Goal: Information Seeking & Learning: Learn about a topic

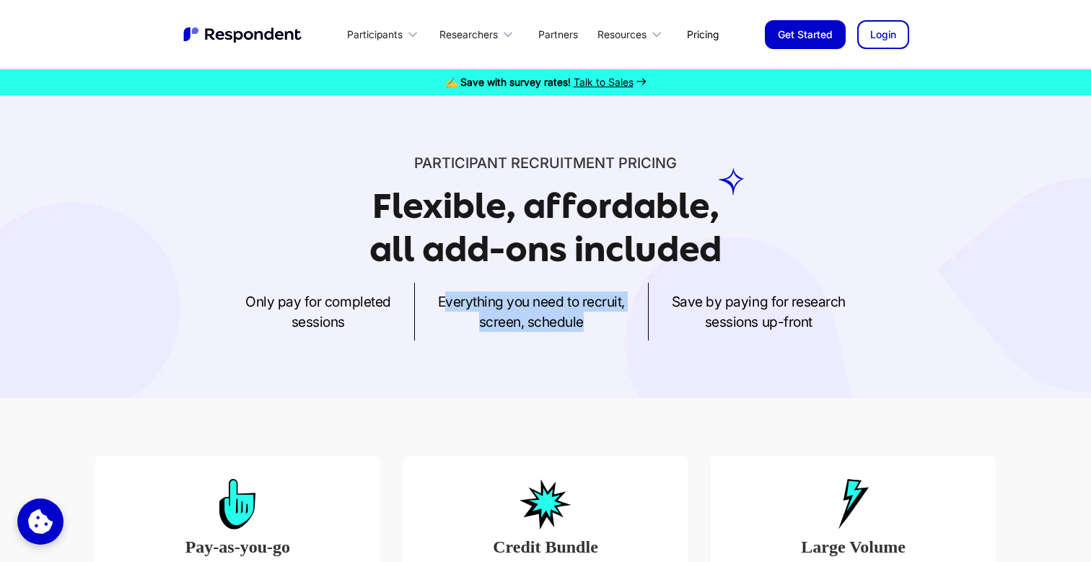
drag, startPoint x: 444, startPoint y: 300, endPoint x: 620, endPoint y: 330, distance: 177.9
click at [620, 330] on p "Everything you need to recruit, screen, schedule" at bounding box center [531, 312] width 187 height 40
click at [451, 224] on h1 "Flexible, affordable, all add-ons included" at bounding box center [545, 227] width 352 height 83
click at [400, 202] on h1 "Flexible, affordable, all add-ons included" at bounding box center [545, 227] width 352 height 83
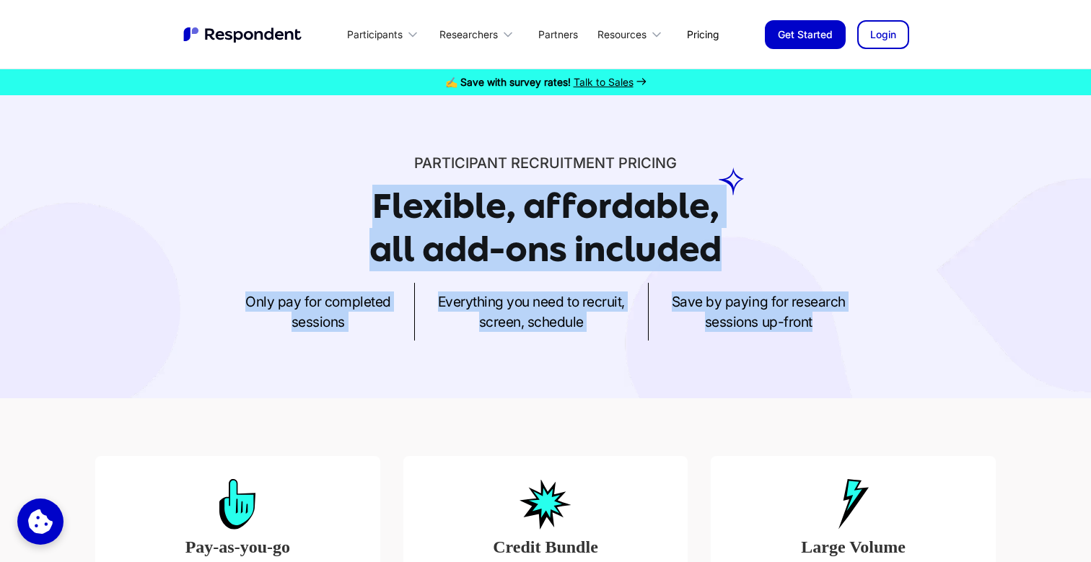
drag, startPoint x: 370, startPoint y: 198, endPoint x: 806, endPoint y: 338, distance: 458.0
click at [806, 338] on div "Participant recruitment PRICING Flexible, affordable, all add-ons included Only…" at bounding box center [546, 247] width 924 height 188
click at [571, 347] on div "Participant recruitment PRICING Flexible, affordable, all add-ons included Only…" at bounding box center [545, 246] width 1091 height 303
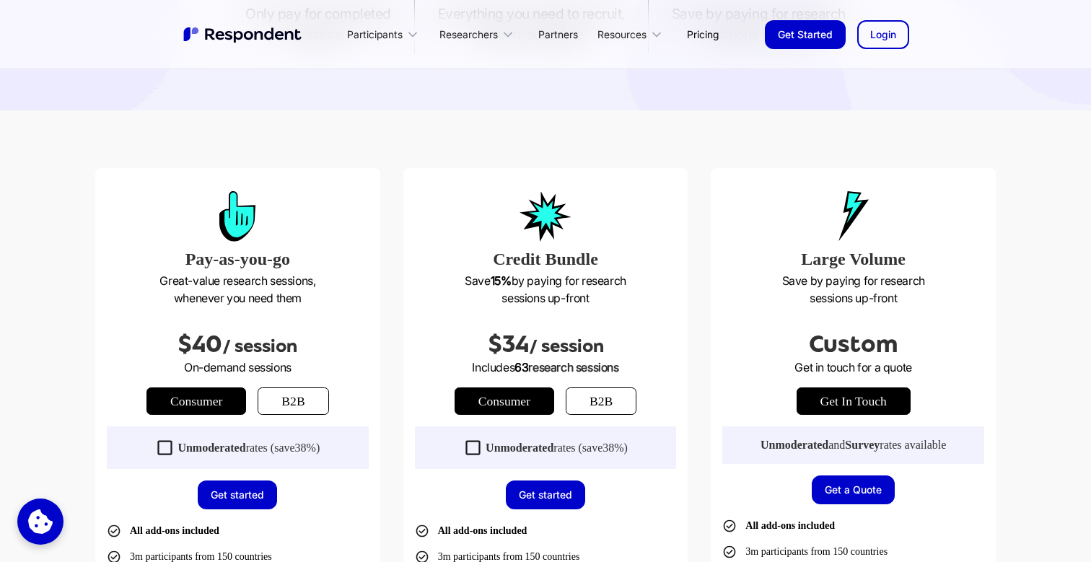
scroll to position [325, 0]
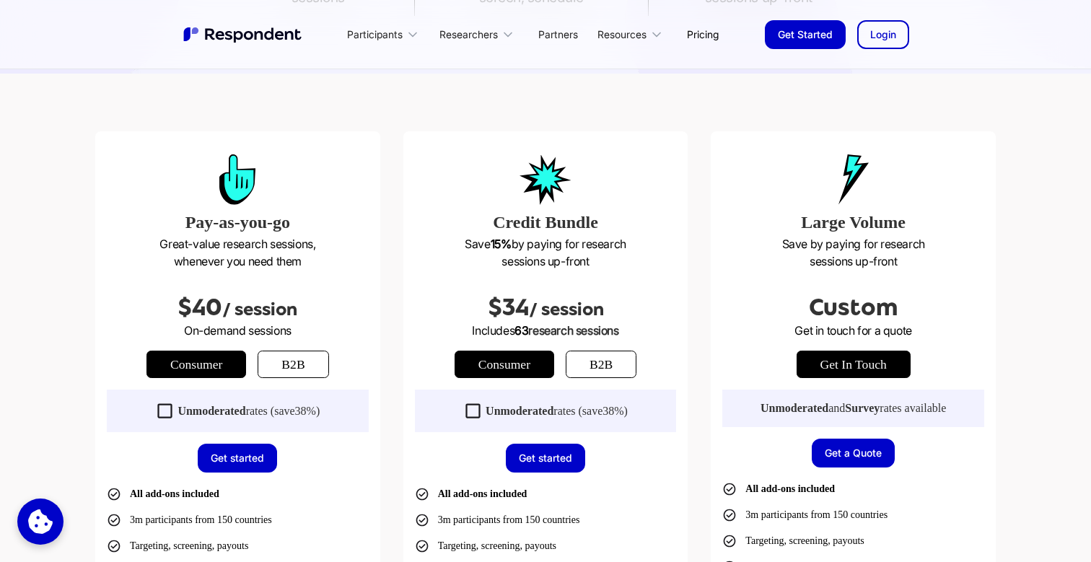
click at [387, 278] on div "Pay-as-you-go Great-value research sessions, whenever you need them $40 / sessi…" at bounding box center [545, 469] width 900 height 677
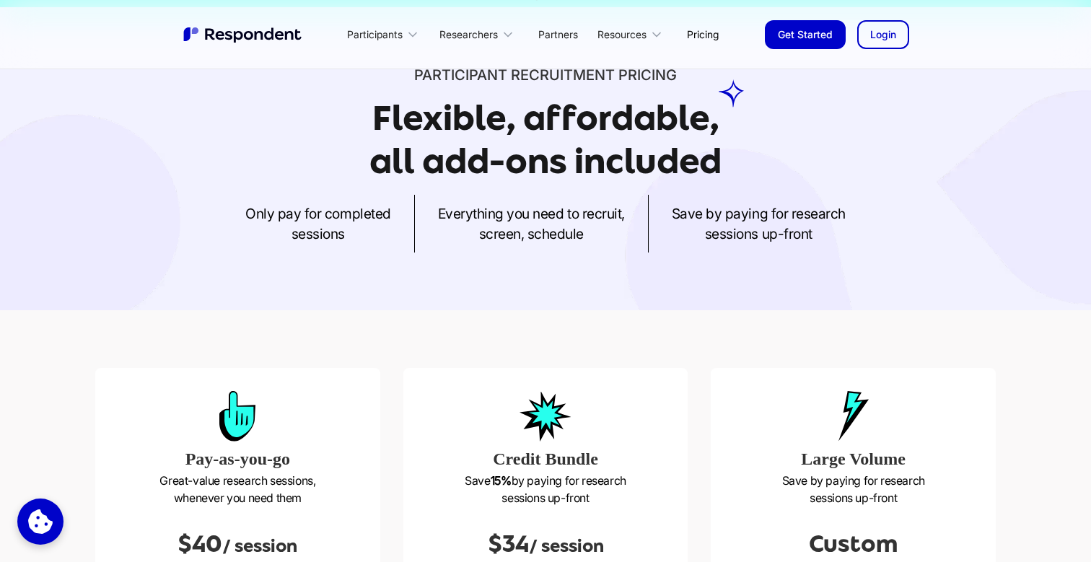
scroll to position [0, 0]
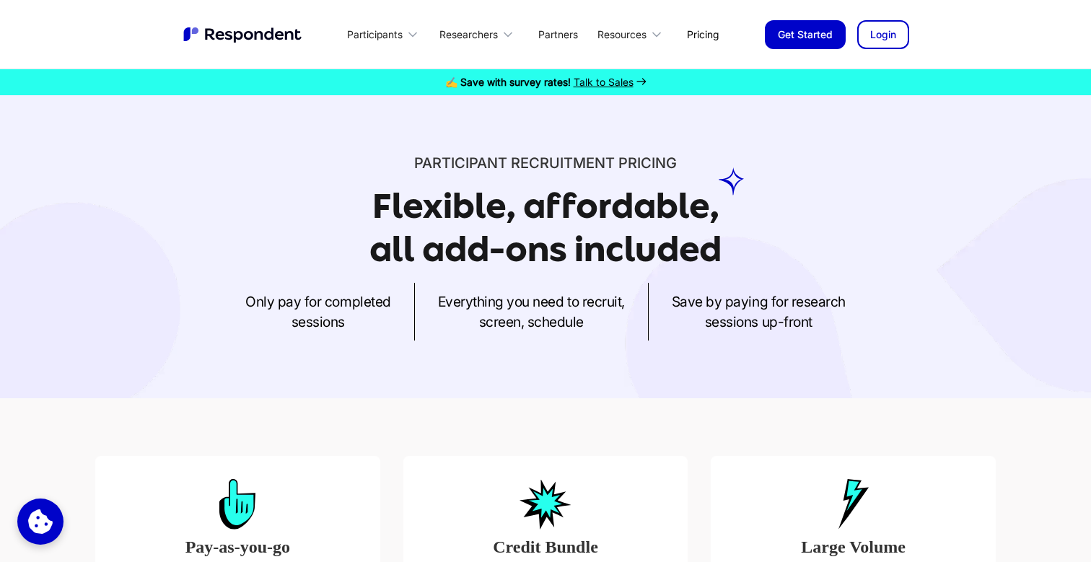
click at [864, 38] on link "Login" at bounding box center [883, 34] width 52 height 29
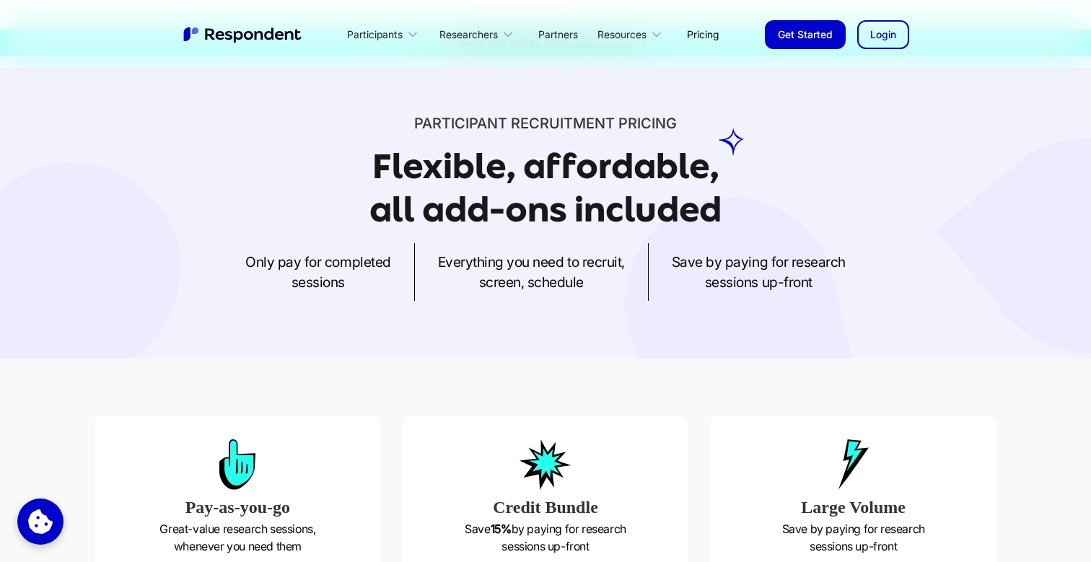
scroll to position [53, 0]
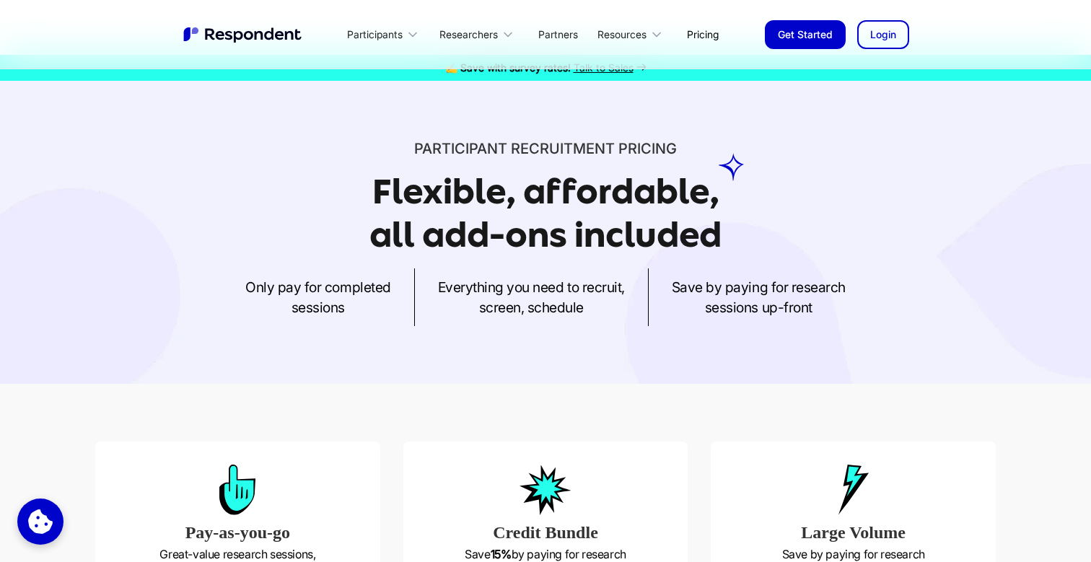
scroll to position [0, 0]
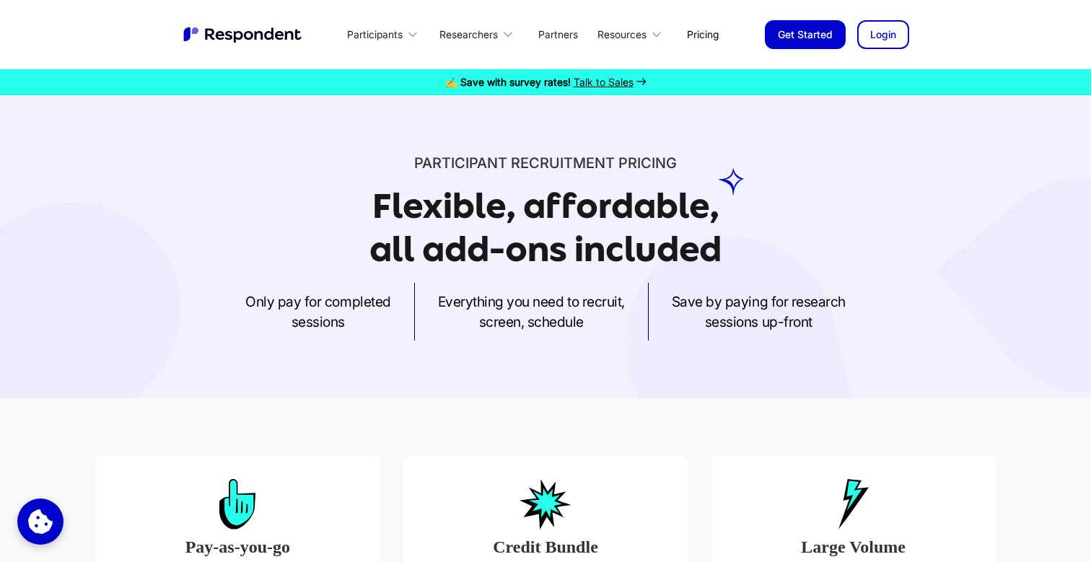
click at [109, 278] on div "Participant recruitment PRICING Flexible, affordable, all add-ons included Only…" at bounding box center [546, 247] width 924 height 188
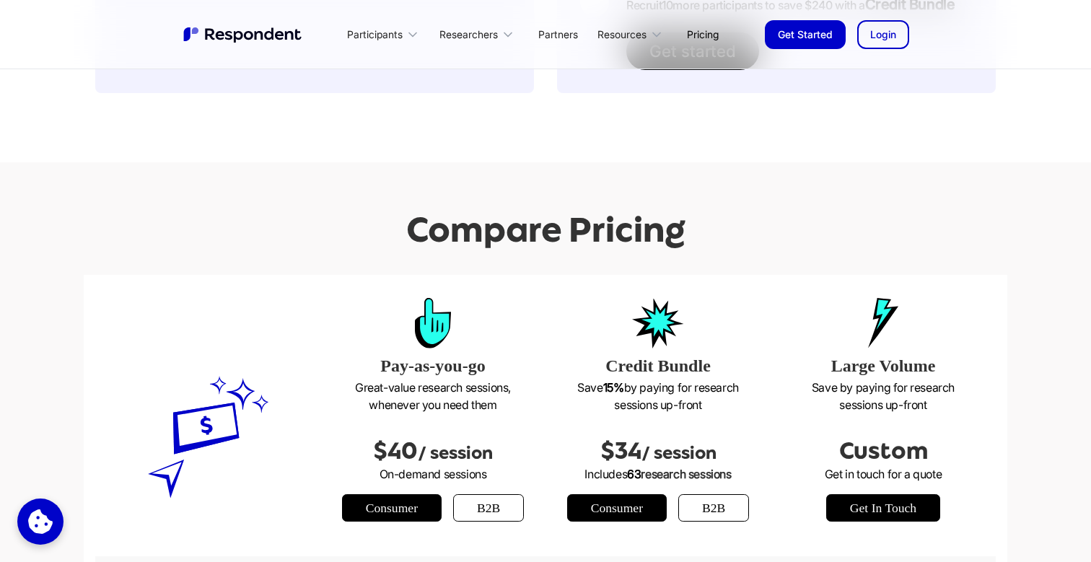
scroll to position [1634, 0]
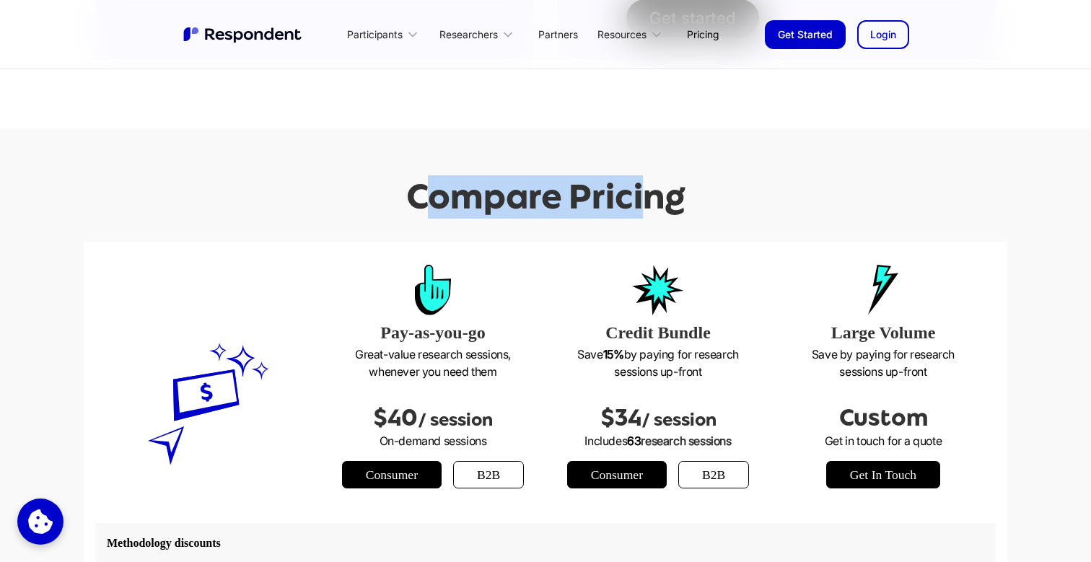
drag, startPoint x: 424, startPoint y: 200, endPoint x: 641, endPoint y: 205, distance: 217.2
click at [641, 205] on h2 "Compare Pricing" at bounding box center [545, 197] width 279 height 40
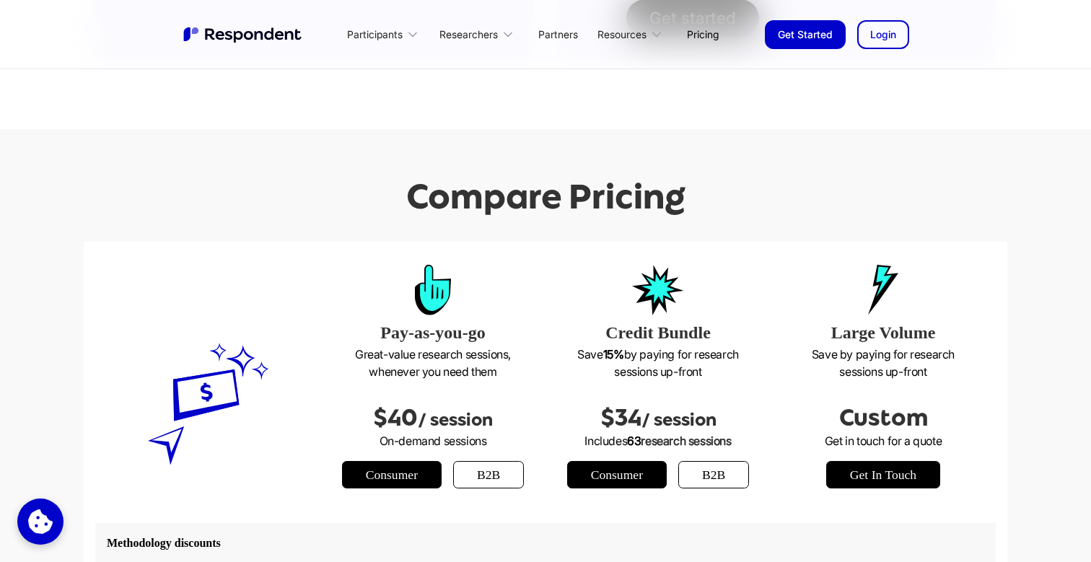
click at [677, 200] on h2 "Compare Pricing" at bounding box center [545, 197] width 279 height 40
click at [496, 188] on h2 "Compare Pricing" at bounding box center [545, 197] width 279 height 40
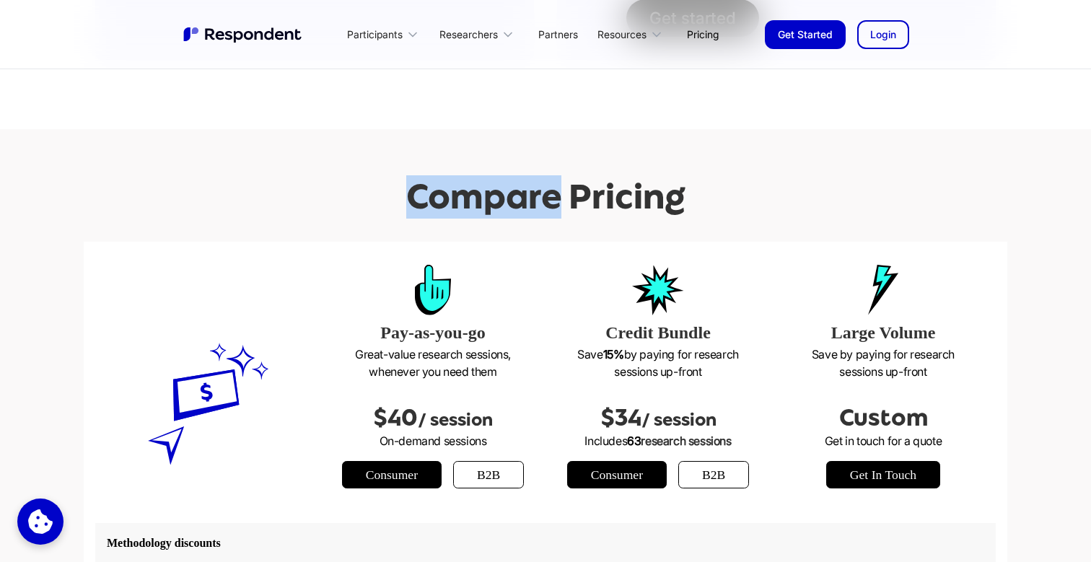
click at [496, 188] on h2 "Compare Pricing" at bounding box center [545, 197] width 279 height 40
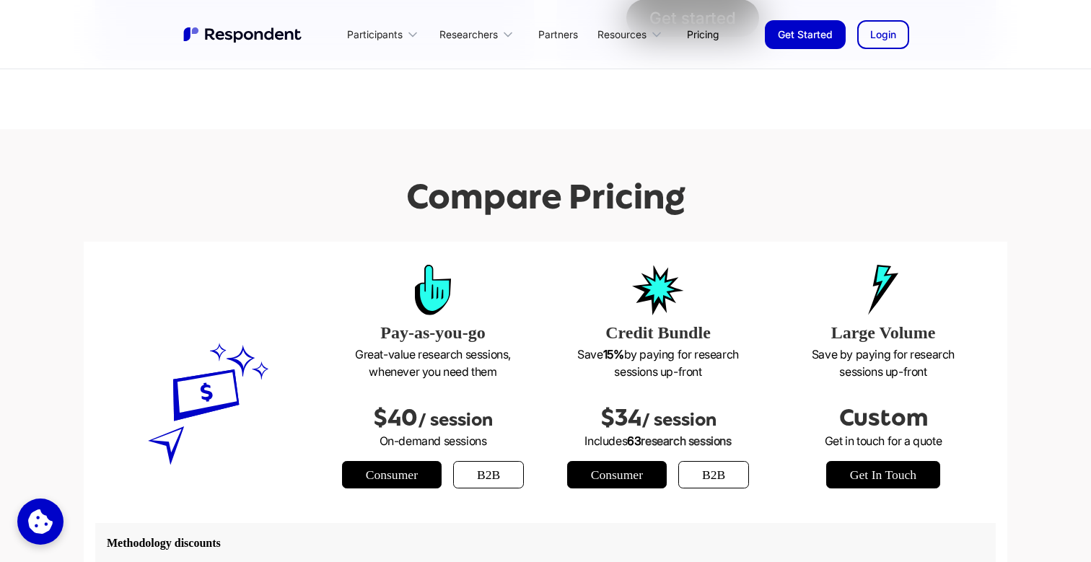
click at [595, 200] on h2 "Compare Pricing" at bounding box center [545, 197] width 279 height 40
click at [465, 203] on h2 "Compare Pricing" at bounding box center [545, 197] width 279 height 40
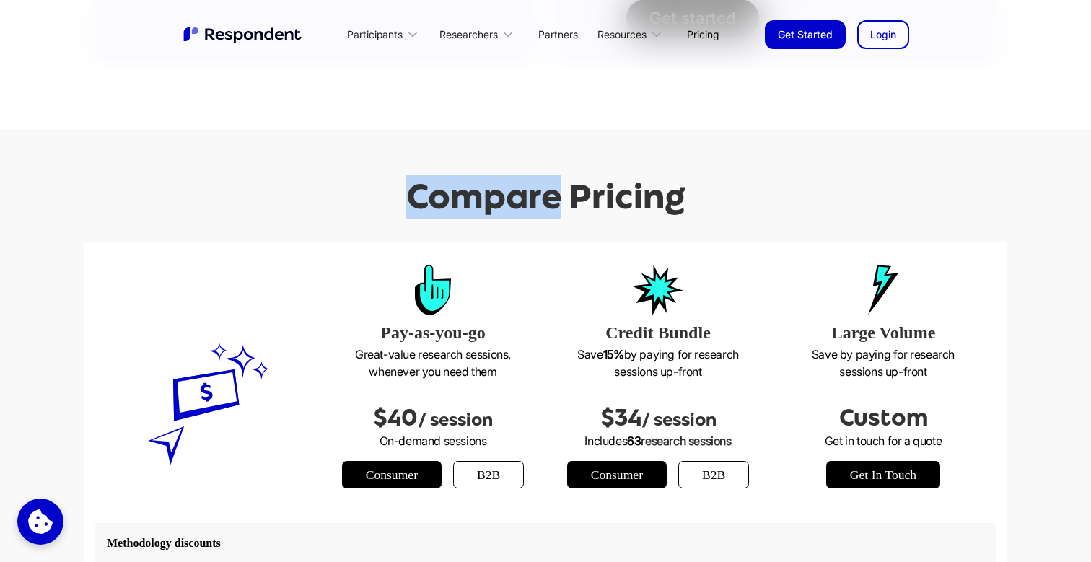
click at [465, 203] on h2 "Compare Pricing" at bounding box center [545, 197] width 279 height 40
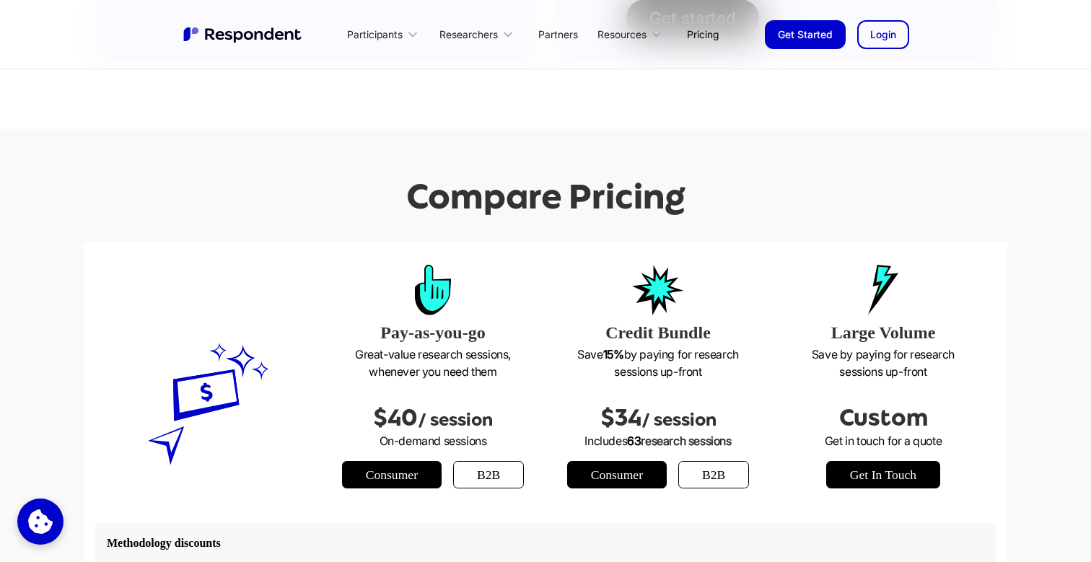
drag, startPoint x: 180, startPoint y: 367, endPoint x: 220, endPoint y: 419, distance: 65.8
click at [220, 419] on icon at bounding box center [208, 404] width 122 height 123
drag, startPoint x: 246, startPoint y: 415, endPoint x: 192, endPoint y: 400, distance: 56.2
click at [192, 400] on icon at bounding box center [208, 404] width 122 height 123
drag, startPoint x: 217, startPoint y: 394, endPoint x: 211, endPoint y: 314, distance: 80.4
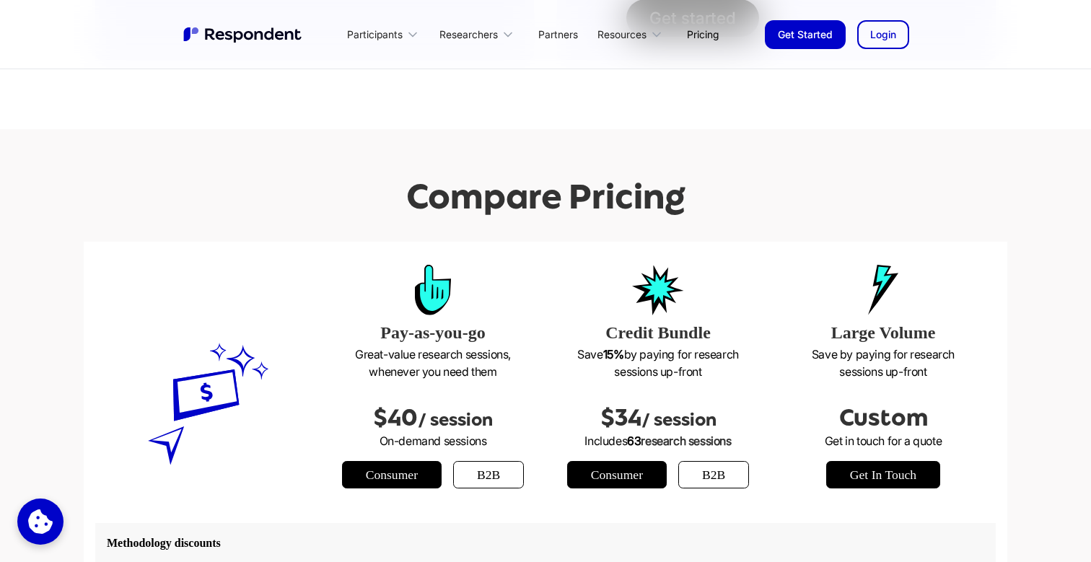
click at [211, 314] on div at bounding box center [207, 382] width 225 height 281
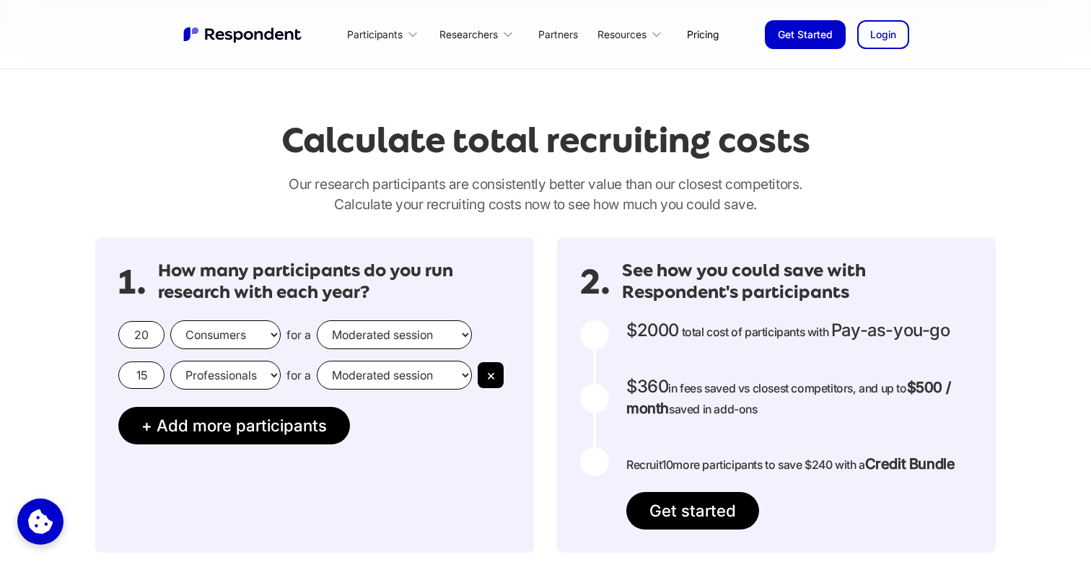
scroll to position [1125, 0]
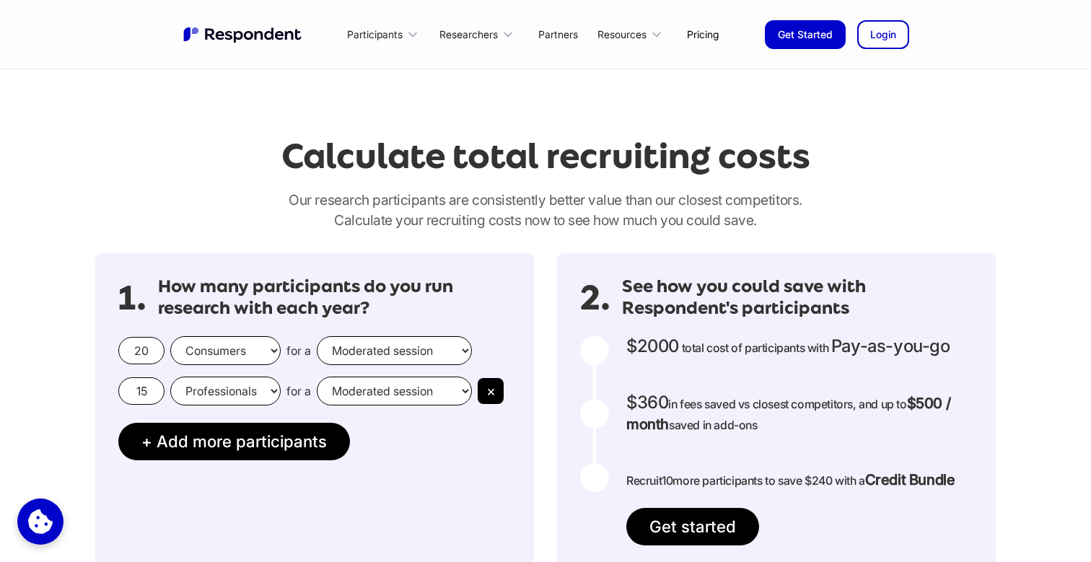
click at [163, 190] on p "Our research participants are consistently better value than our closest compet…" at bounding box center [545, 210] width 900 height 40
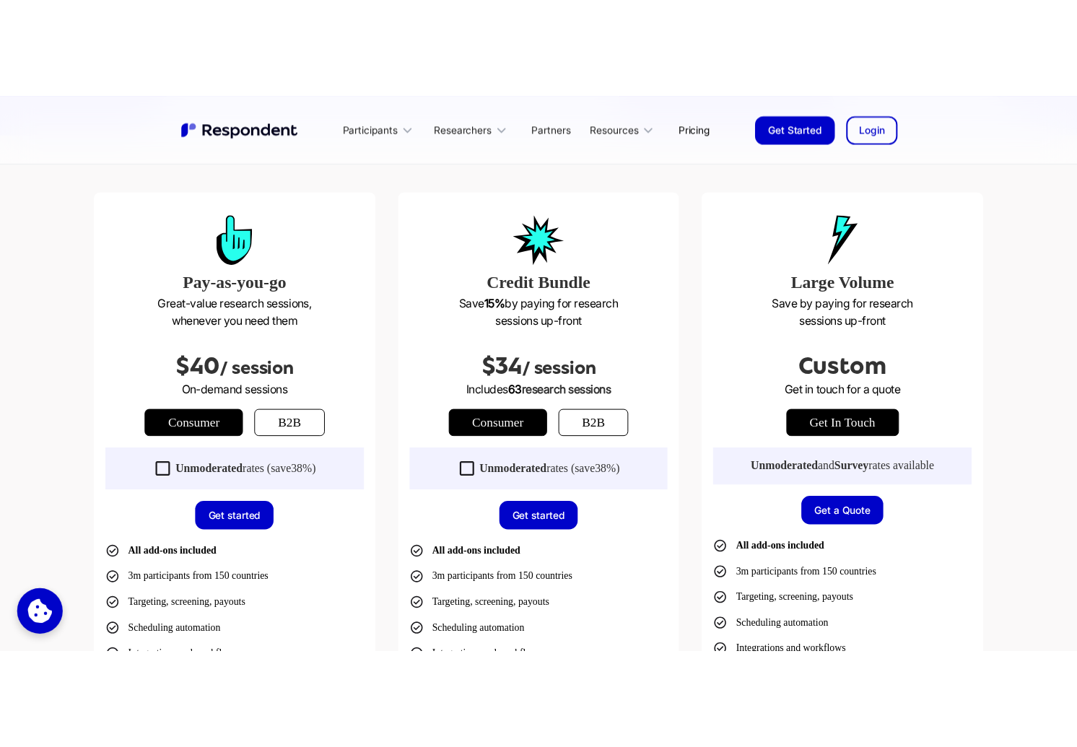
scroll to position [358, 0]
